Goal: Transaction & Acquisition: Purchase product/service

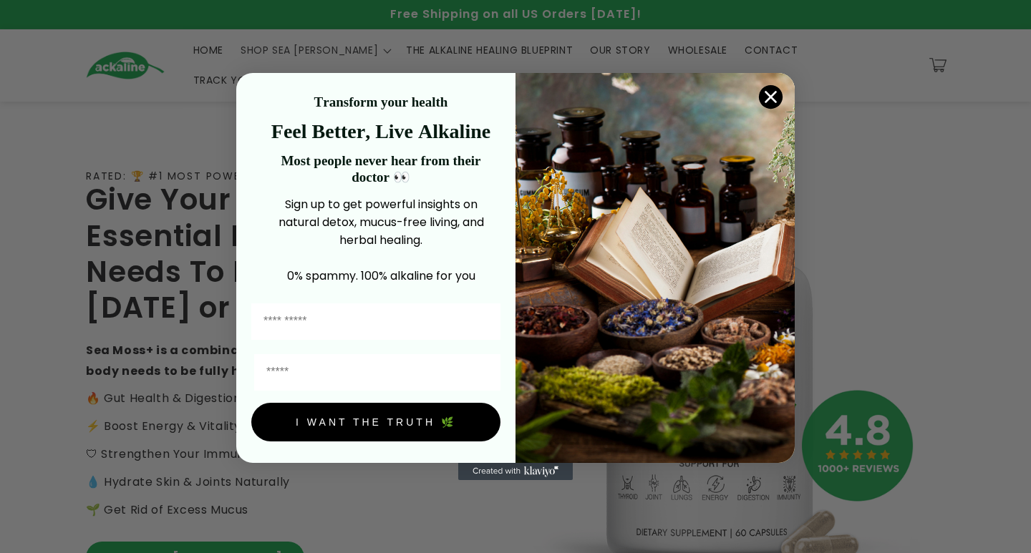
click at [771, 96] on icon "Close dialog" at bounding box center [771, 97] width 10 height 10
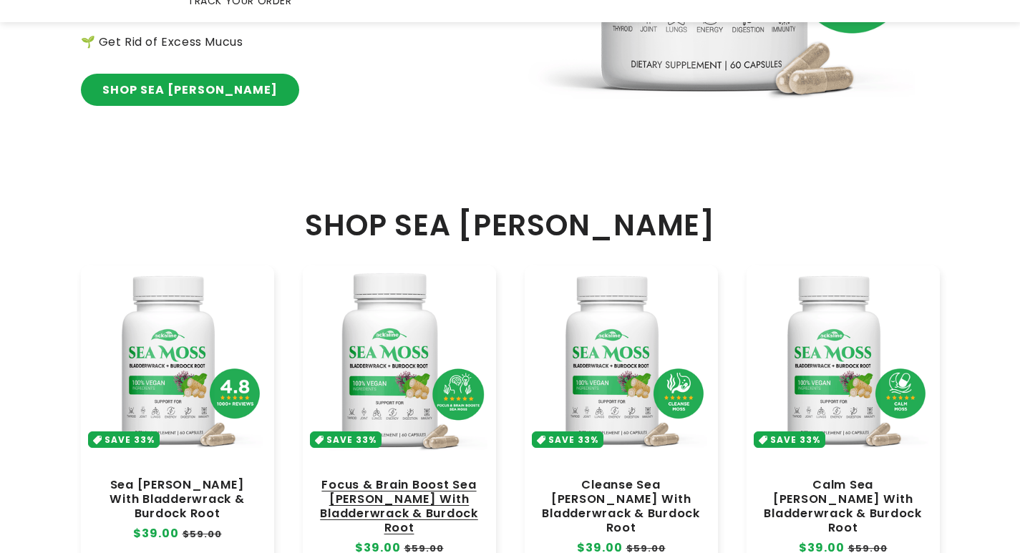
scroll to position [573, 0]
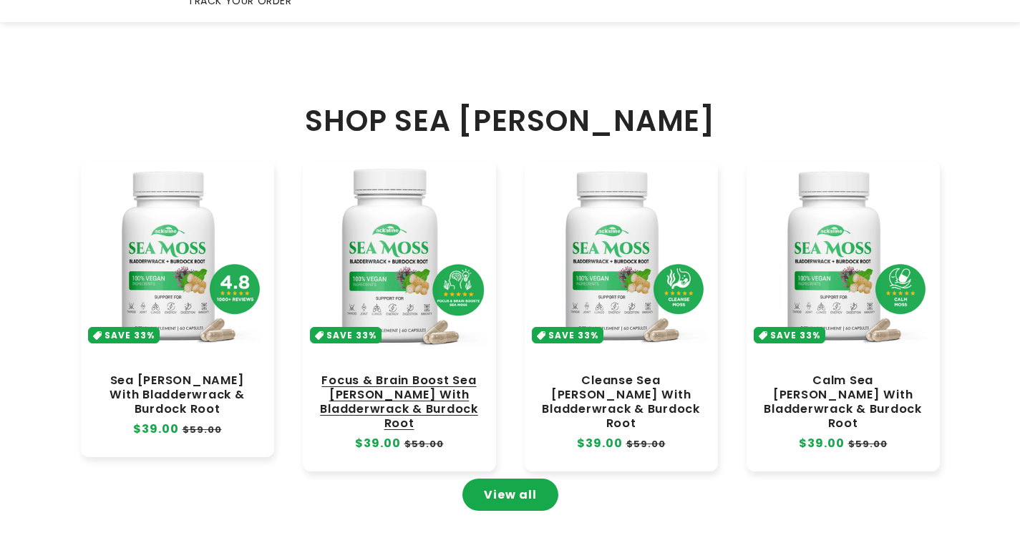
click at [412, 374] on link "Focus & Brain Boost Sea Moss With Bladderwrack & Burdock Root" at bounding box center [399, 403] width 165 height 58
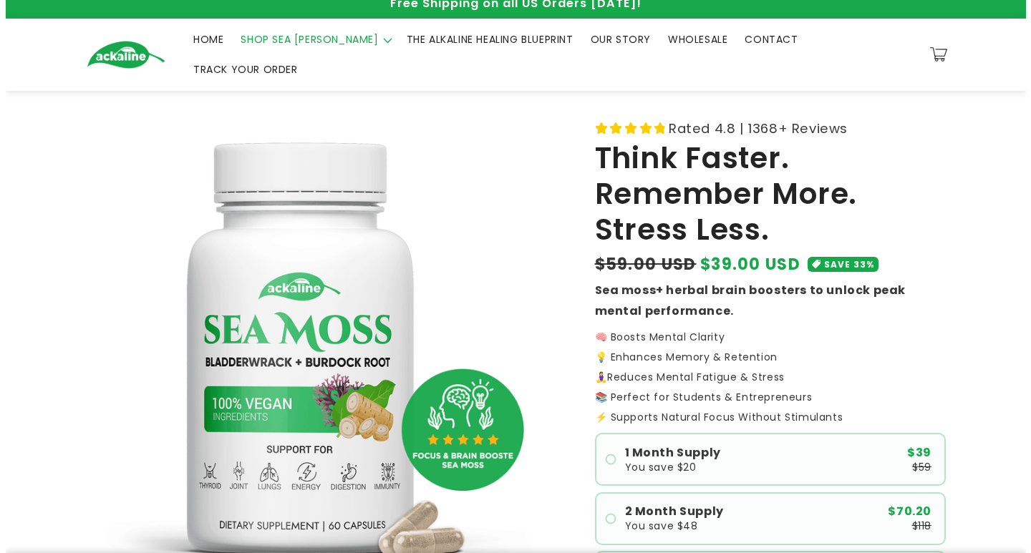
scroll to position [358, 0]
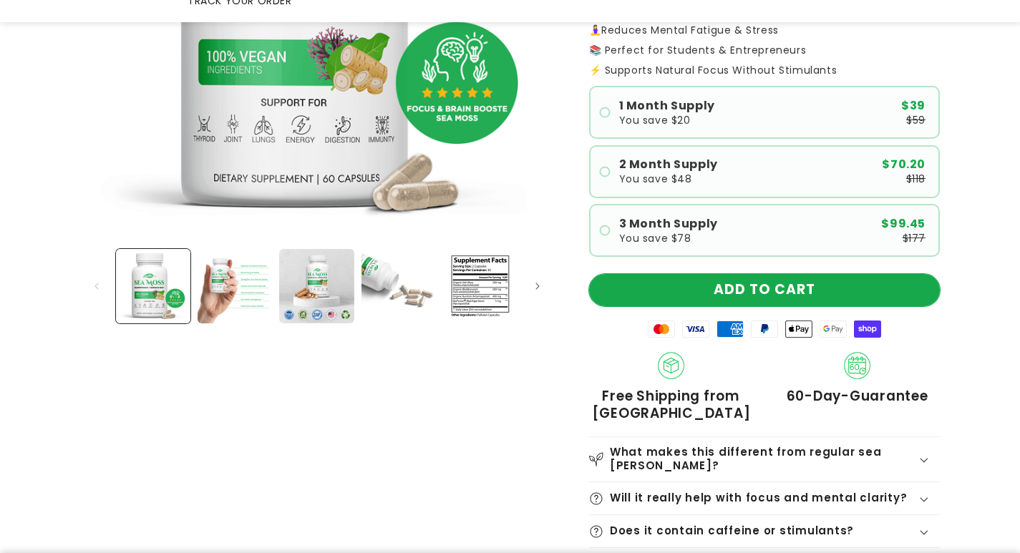
click at [732, 275] on button "ADD TO CART" at bounding box center [764, 290] width 351 height 32
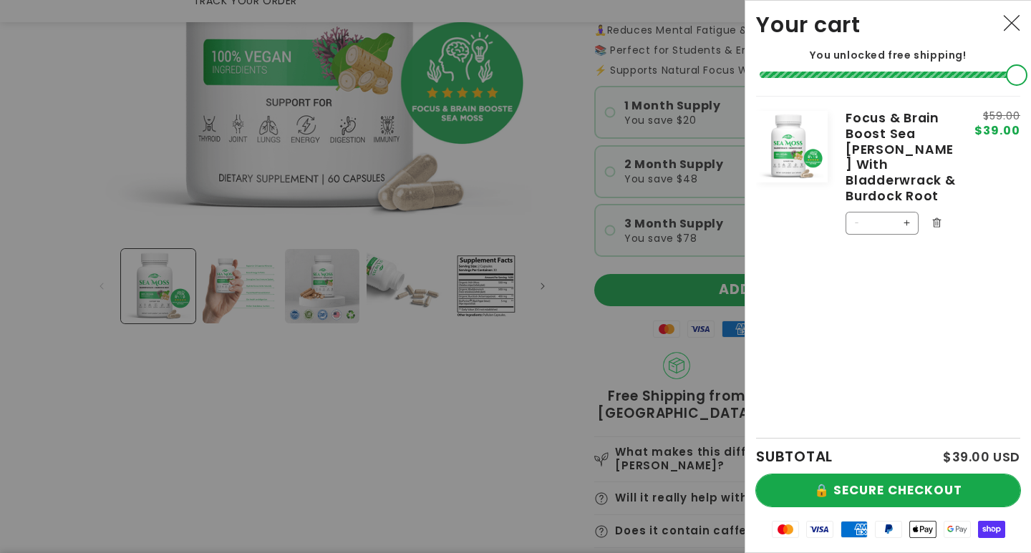
click at [887, 492] on button "🔒 SECURE CHECKOUT" at bounding box center [888, 491] width 264 height 32
